Goal: Navigation & Orientation: Find specific page/section

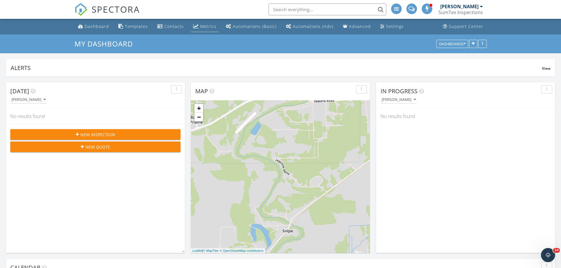
click at [210, 27] on div "Metrics" at bounding box center [208, 27] width 16 height 6
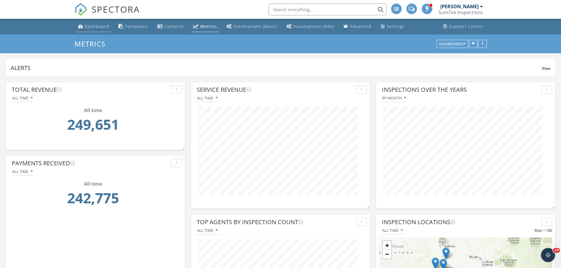
click at [102, 27] on div "Dashboard" at bounding box center [96, 27] width 24 height 6
